Goal: Task Accomplishment & Management: Manage account settings

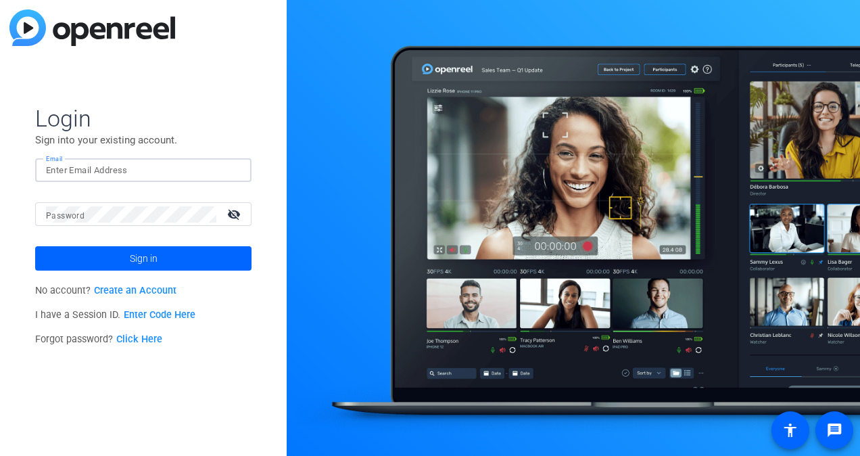
click at [81, 166] on input "Email" at bounding box center [143, 170] width 195 height 16
type input "[PERSON_NAME][EMAIL_ADDRESS][PERSON_NAME][DOMAIN_NAME]"
click at [86, 199] on mat-form-field "Email [PERSON_NAME][EMAIL_ADDRESS][PERSON_NAME][DOMAIN_NAME]" at bounding box center [143, 180] width 216 height 44
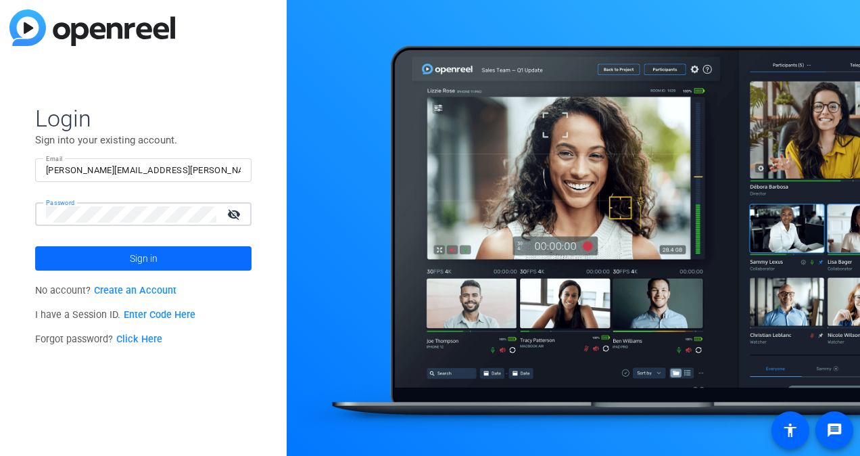
click at [122, 260] on span at bounding box center [143, 258] width 216 height 32
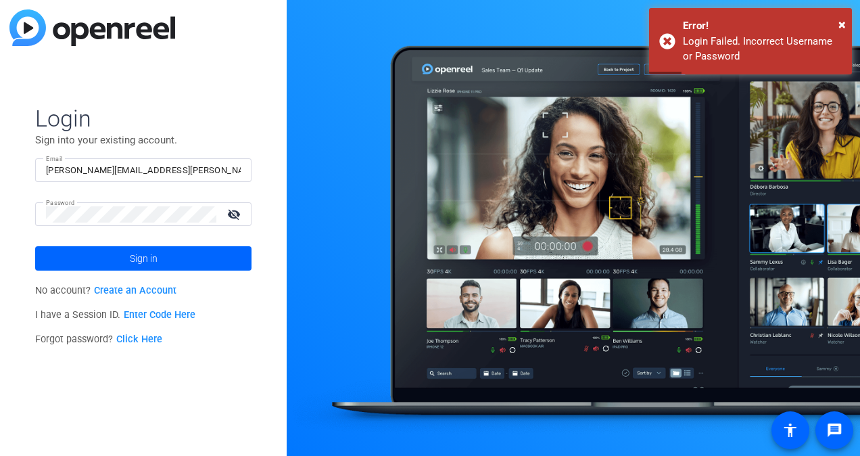
click at [233, 210] on mat-icon "visibility_off" at bounding box center [235, 214] width 32 height 20
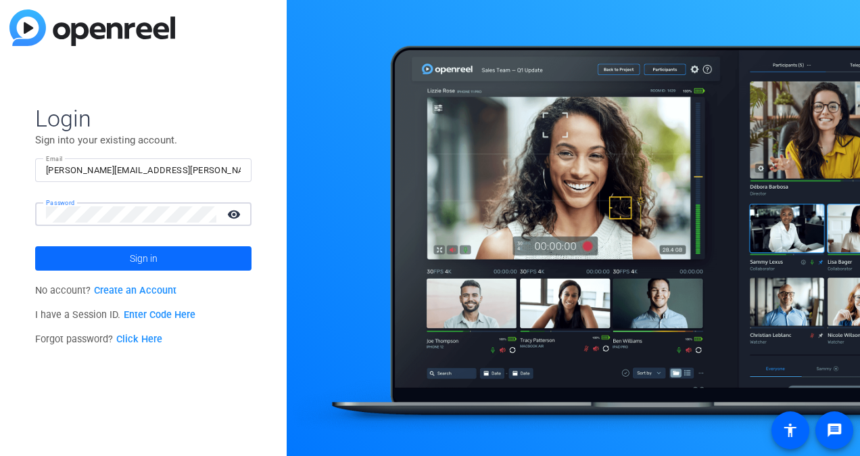
click at [130, 264] on span "Sign in" at bounding box center [144, 258] width 28 height 34
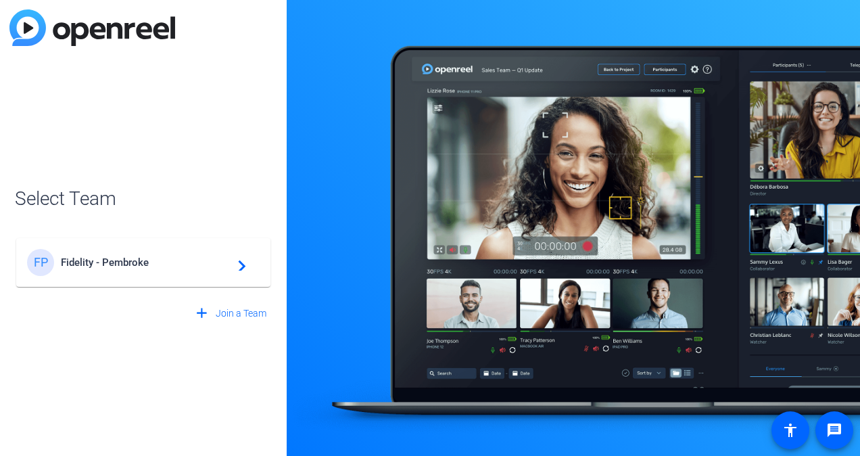
click at [151, 264] on span "Fidelity - Pembroke" at bounding box center [145, 262] width 169 height 12
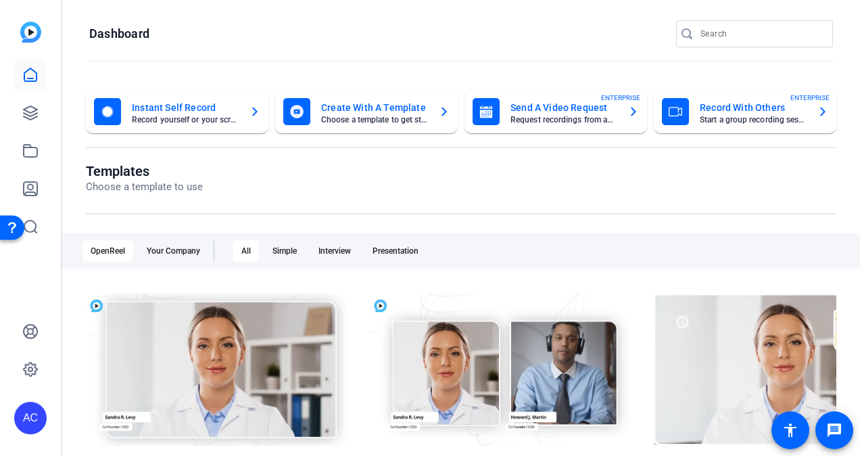
click at [153, 125] on mat-card "Instant Self Record Record yourself or your screen" at bounding box center [177, 111] width 183 height 43
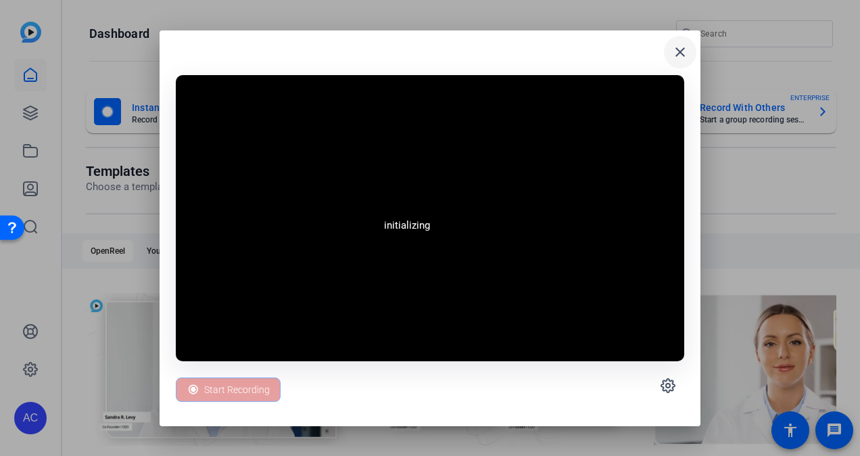
click at [680, 50] on mat-icon "close" at bounding box center [680, 52] width 16 height 16
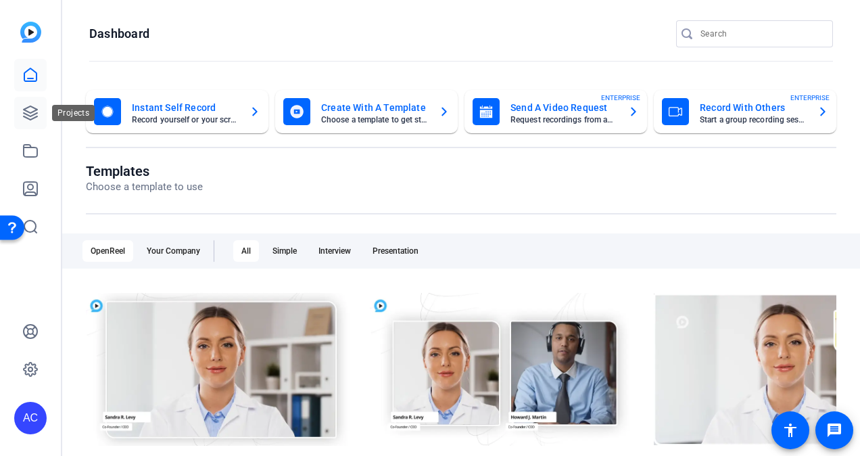
click at [34, 112] on icon at bounding box center [30, 113] width 16 height 16
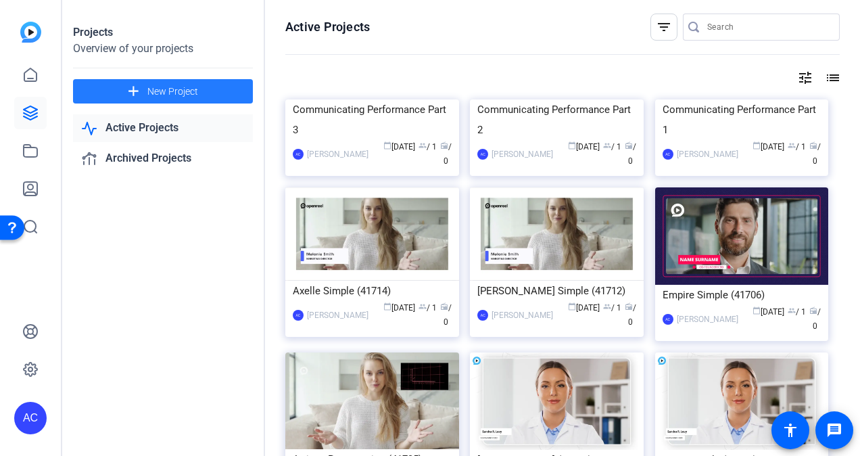
click at [181, 92] on span "New Project" at bounding box center [172, 92] width 51 height 14
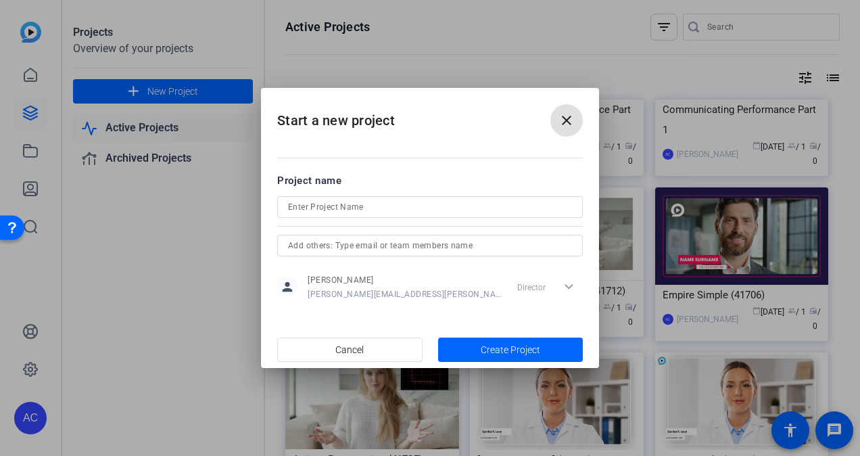
click at [379, 209] on input at bounding box center [430, 207] width 284 height 16
click at [453, 204] on input "Manager Effectiveness Dashboard Tutorial 2025" at bounding box center [430, 207] width 284 height 16
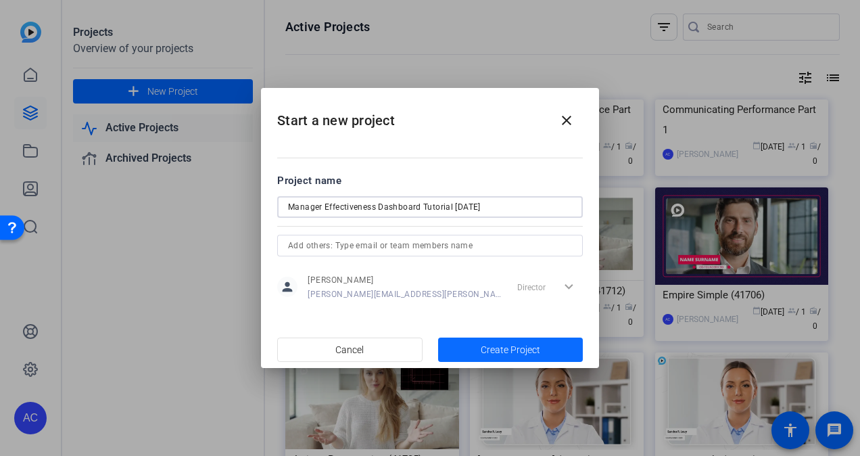
type input "Manager Effectiveness Dashboard Tutorial [DATE]"
click at [502, 343] on span "Create Project" at bounding box center [510, 350] width 59 height 14
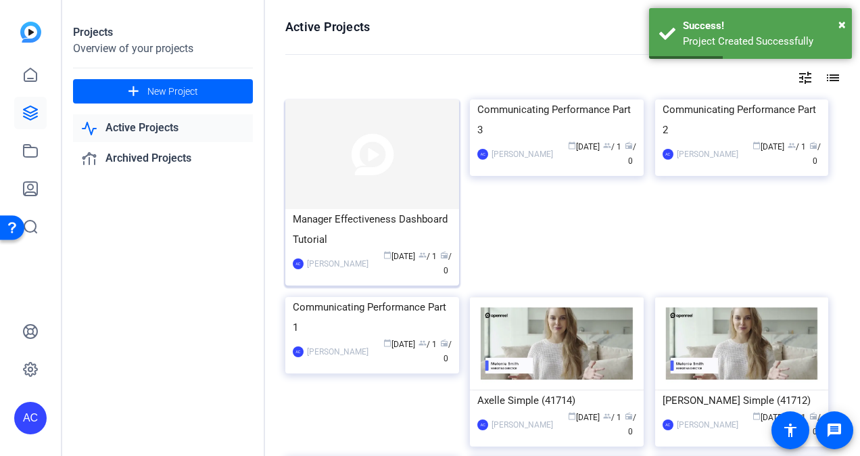
click at [352, 185] on img at bounding box center [372, 154] width 174 height 110
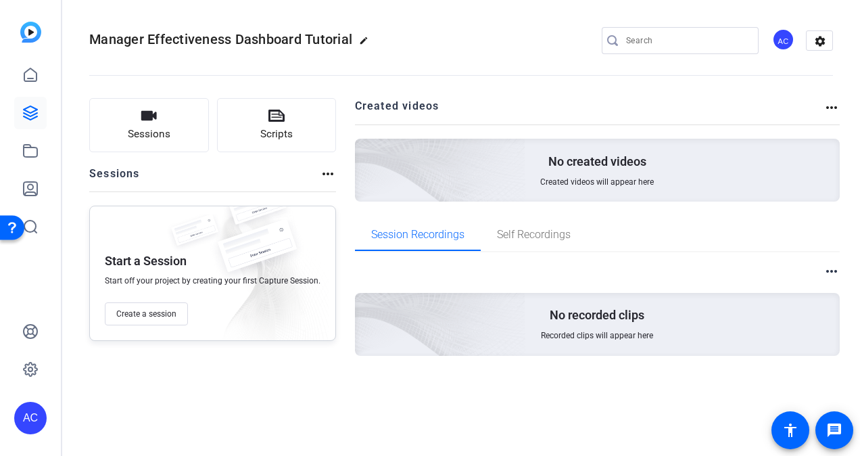
click at [826, 104] on mat-icon "more_horiz" at bounding box center [831, 107] width 16 height 16
click at [145, 129] on div at bounding box center [430, 228] width 860 height 456
click at [157, 141] on span "Sessions" at bounding box center [149, 134] width 43 height 16
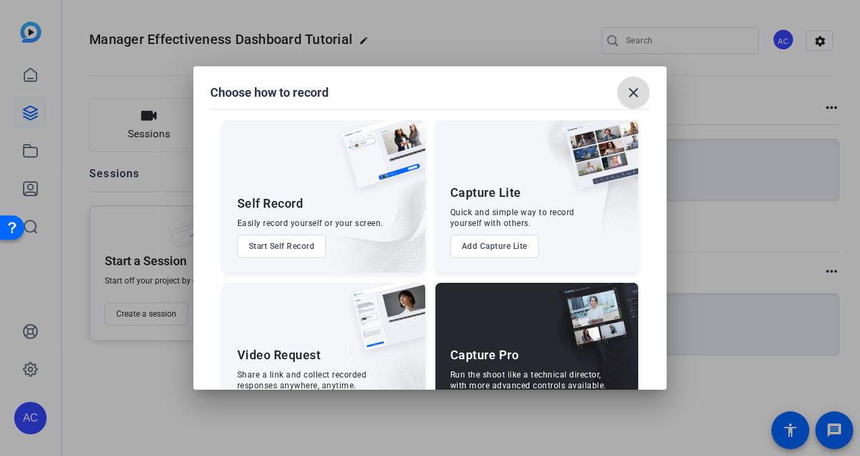
click at [631, 95] on mat-icon "close" at bounding box center [633, 93] width 16 height 16
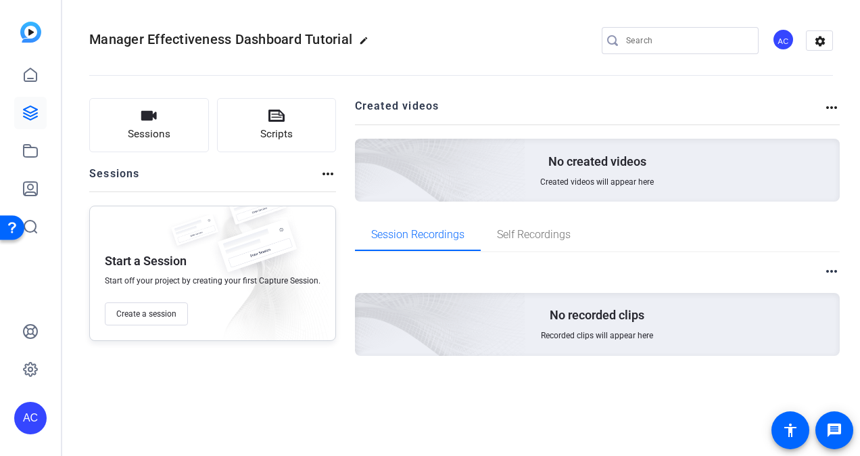
click at [828, 272] on mat-icon "more_horiz" at bounding box center [831, 271] width 16 height 16
click at [718, 322] on div at bounding box center [430, 228] width 860 height 456
click at [594, 339] on span "Recorded clips will appear here" at bounding box center [597, 335] width 112 height 11
click at [600, 308] on p "No recorded clips" at bounding box center [597, 315] width 95 height 16
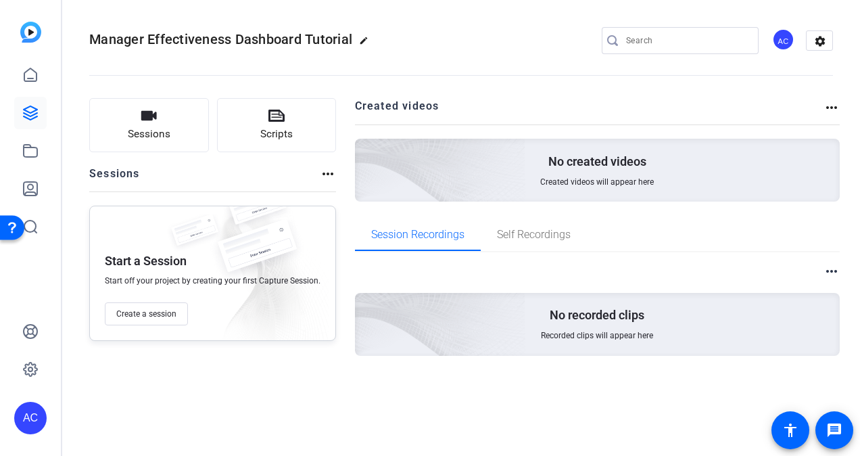
click at [361, 39] on mat-icon "edit" at bounding box center [367, 44] width 16 height 16
click at [231, 41] on span "clear" at bounding box center [231, 40] width 16 height 16
click at [823, 37] on mat-icon "settings" at bounding box center [820, 41] width 27 height 20
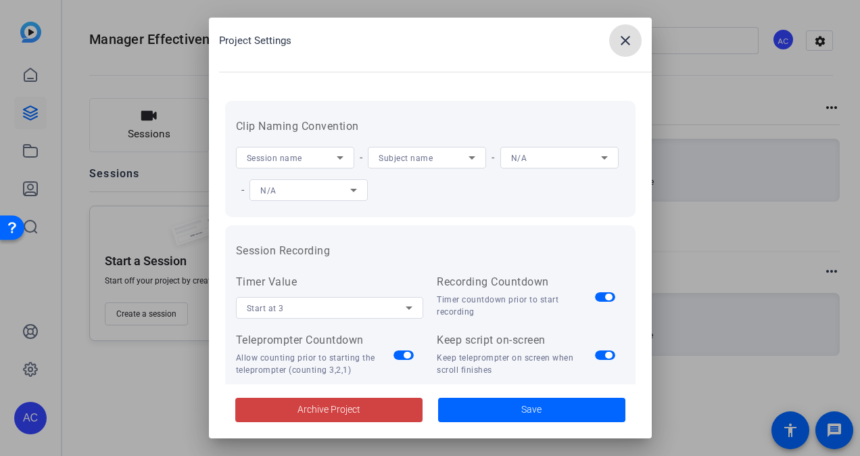
click at [623, 47] on mat-icon "close" at bounding box center [625, 40] width 16 height 16
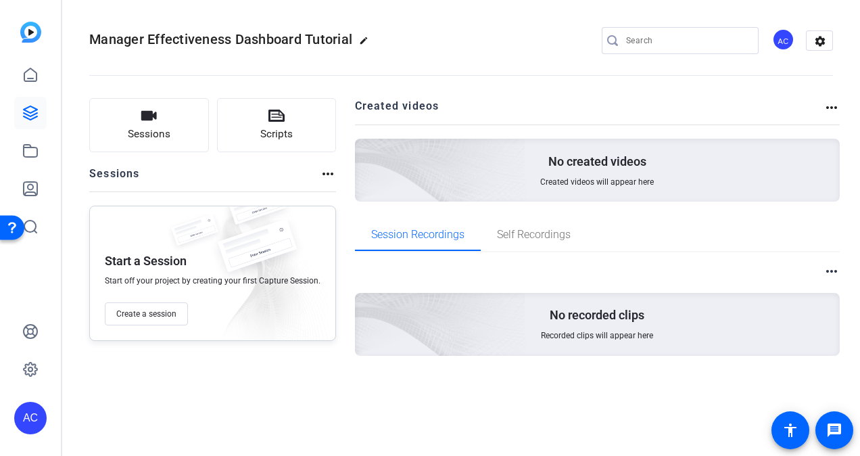
click at [320, 170] on mat-icon "more_horiz" at bounding box center [328, 174] width 16 height 16
click at [407, 104] on div at bounding box center [430, 228] width 860 height 456
click at [598, 182] on span "Created videos will appear here" at bounding box center [597, 181] width 114 height 11
click at [836, 104] on mat-icon "more_horiz" at bounding box center [831, 107] width 16 height 16
click at [617, 224] on div at bounding box center [430, 228] width 860 height 456
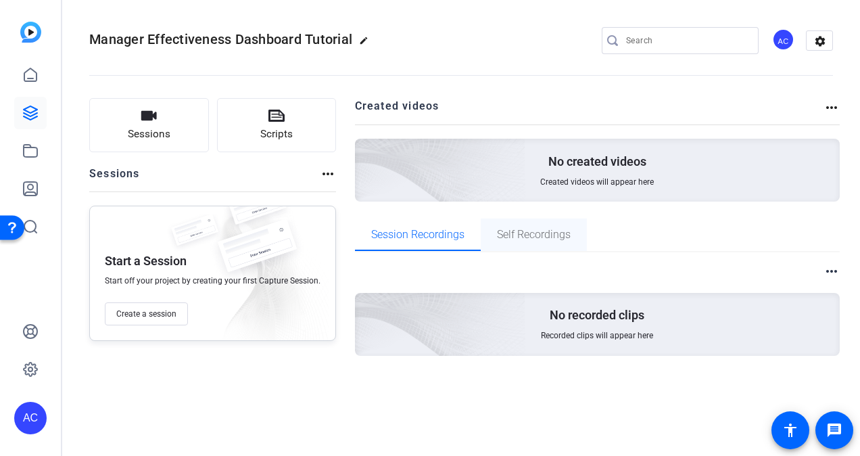
click at [543, 242] on span "Self Recordings" at bounding box center [534, 234] width 74 height 32
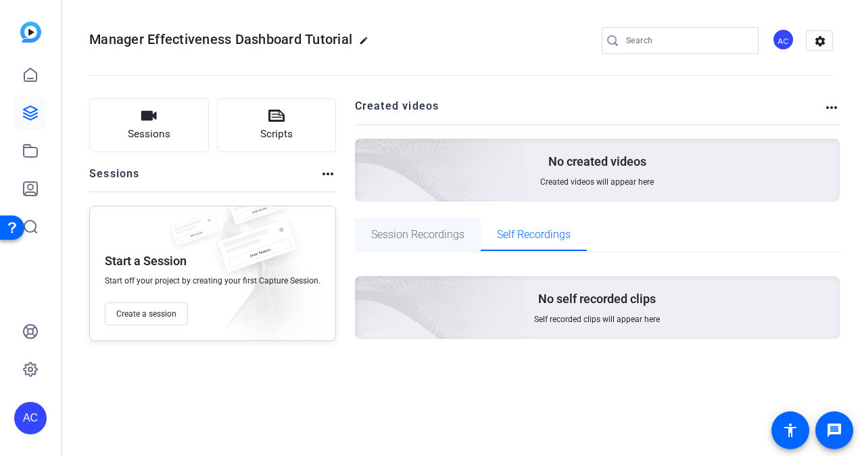
click at [430, 236] on span "Session Recordings" at bounding box center [417, 234] width 93 height 11
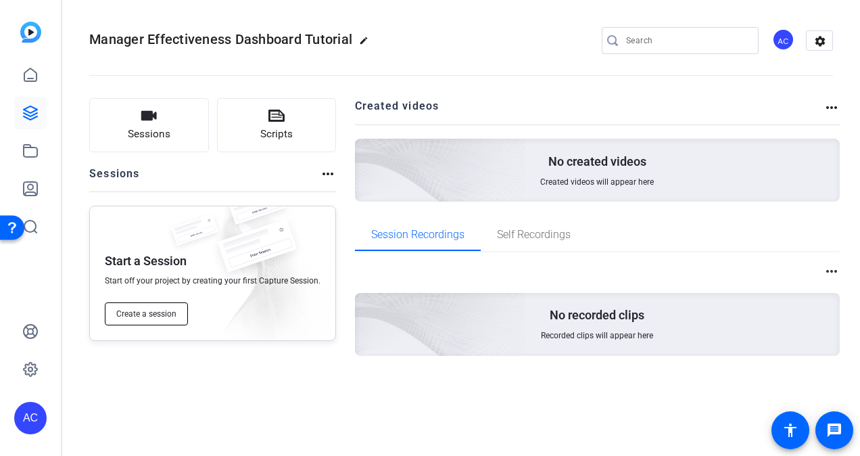
click at [142, 314] on span "Create a session" at bounding box center [146, 313] width 60 height 11
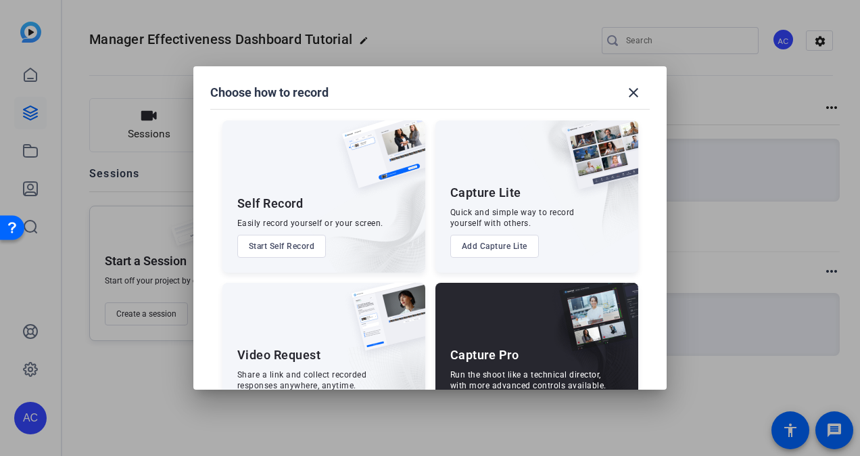
scroll to position [58, 0]
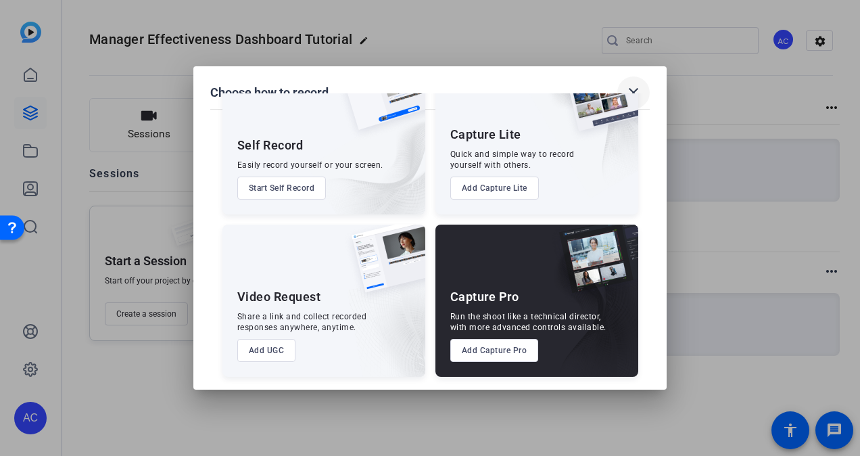
click at [633, 91] on mat-icon "close" at bounding box center [633, 93] width 16 height 16
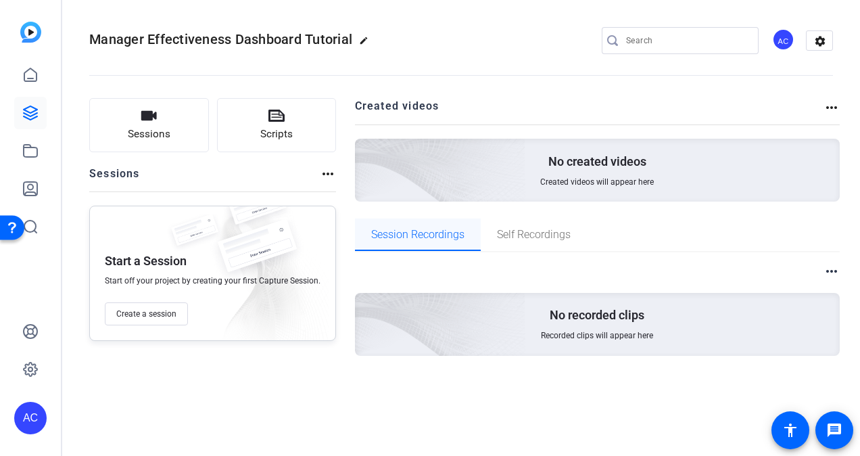
click at [395, 237] on span "Session Recordings" at bounding box center [417, 234] width 93 height 11
click at [153, 127] on span "Sessions" at bounding box center [149, 134] width 43 height 16
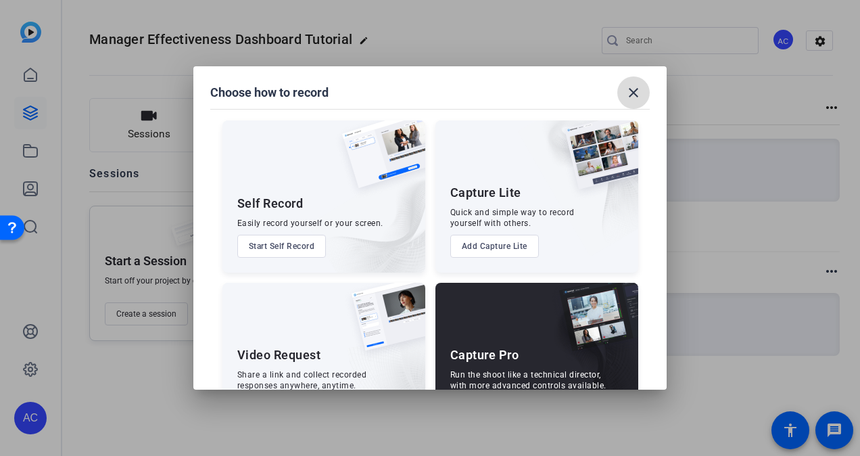
click at [634, 89] on mat-icon "close" at bounding box center [633, 93] width 16 height 16
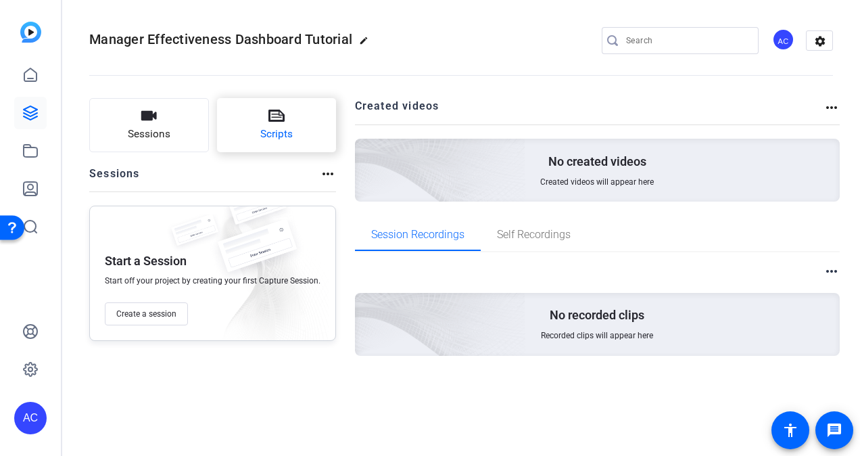
click at [269, 130] on span "Scripts" at bounding box center [276, 134] width 32 height 16
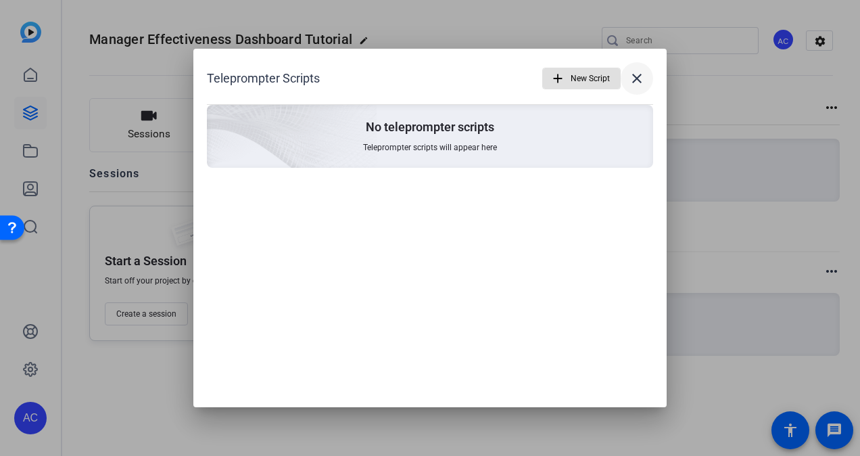
click at [638, 81] on mat-icon "close" at bounding box center [637, 78] width 16 height 16
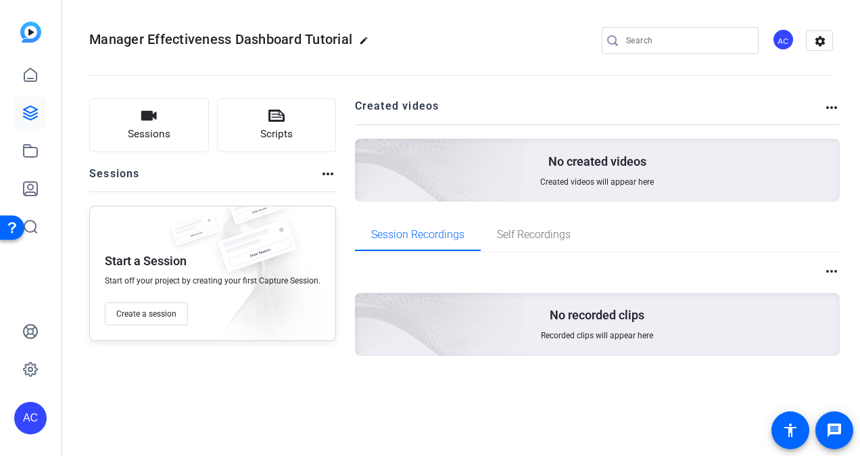
click at [394, 105] on h2 "Created videos" at bounding box center [589, 111] width 469 height 26
click at [320, 172] on mat-icon "more_horiz" at bounding box center [328, 174] width 16 height 16
click at [488, 116] on div at bounding box center [430, 228] width 860 height 456
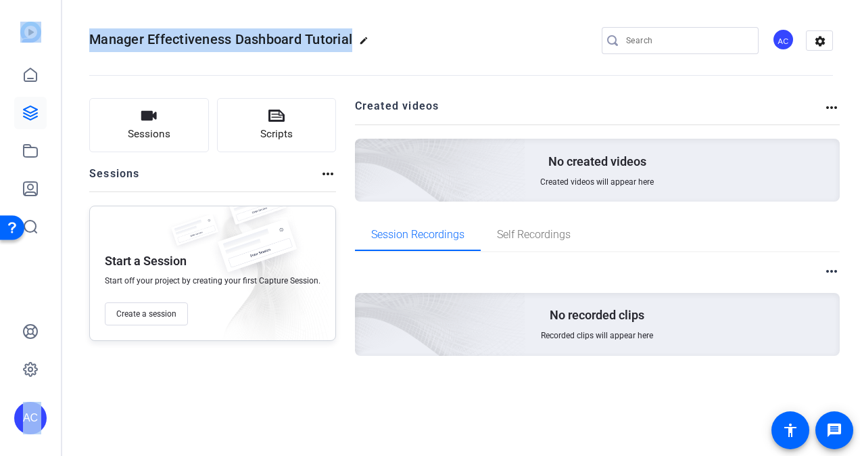
drag, startPoint x: 353, startPoint y: 38, endPoint x: 39, endPoint y: 37, distance: 313.7
click at [39, 37] on mat-sidenav-container "AC Manager Effectiveness Dashboard Tutorial edit AC settings Sessions Scripts S…" at bounding box center [430, 228] width 860 height 456
copy mat-sidenav-container "AC Manager Effectiveness Dashboard Tutorial"
